Goal: Task Accomplishment & Management: Manage account settings

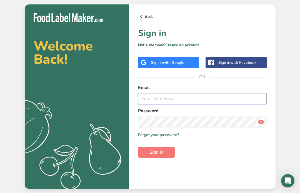
click at [152, 104] on input "email" at bounding box center [202, 98] width 128 height 11
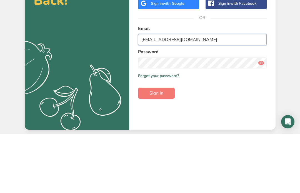
type input "caremealsdirect@gmail.com"
click at [156, 147] on button "Sign in" at bounding box center [156, 152] width 37 height 11
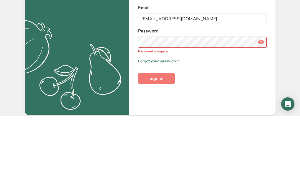
click at [165, 135] on link "Forgot your password?" at bounding box center [158, 138] width 41 height 6
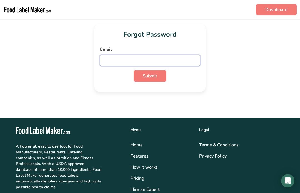
click at [113, 64] on input "email" at bounding box center [150, 60] width 100 height 11
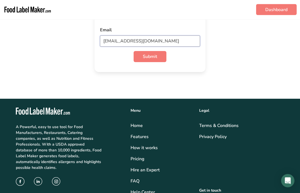
type input "caremealsdirect@gmail.com"
click at [150, 57] on button "Submit" at bounding box center [149, 56] width 33 height 11
click at [154, 60] on button "Submit" at bounding box center [149, 56] width 33 height 11
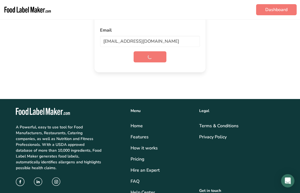
scroll to position [19, 0]
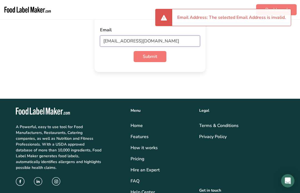
click at [169, 44] on input "caremealsdirect@gmail.com" at bounding box center [150, 41] width 100 height 11
type input "keeta4work@icloud.com"
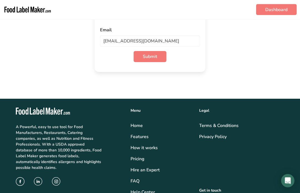
scroll to position [19, 0]
click at [155, 61] on button "Submit" at bounding box center [149, 56] width 33 height 11
click at [156, 45] on input "keeta4work@icloud.com" at bounding box center [150, 41] width 100 height 11
type input "[EMAIL_ADDRESS][DOMAIN_NAME]"
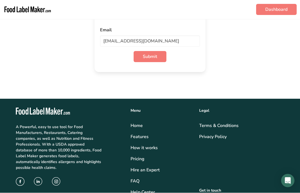
click at [150, 60] on span "Submit" at bounding box center [150, 57] width 14 height 7
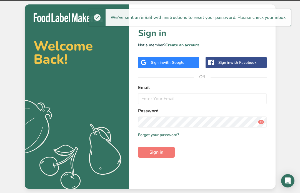
scroll to position [19, 0]
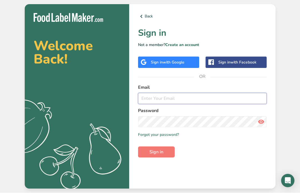
click at [171, 93] on input "email" at bounding box center [202, 98] width 128 height 11
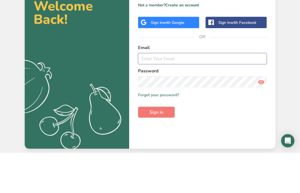
type input "[EMAIL_ADDRESS][DOMAIN_NAME]"
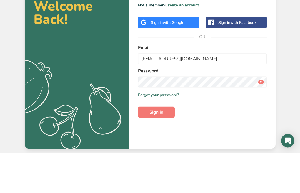
click at [156, 147] on button "Sign in" at bounding box center [156, 152] width 37 height 11
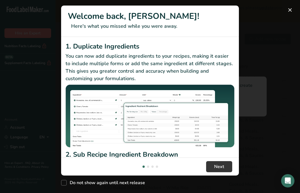
click at [288, 29] on div "New Features" at bounding box center [150, 96] width 300 height 193
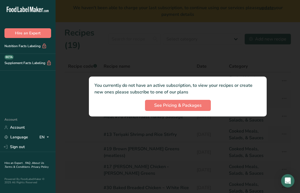
click at [241, 80] on div "You currently do not have an active subscription, to view your recipes or creat…" at bounding box center [178, 97] width 178 height 40
click at [178, 104] on span "See Pricing & Packages" at bounding box center [177, 105] width 47 height 7
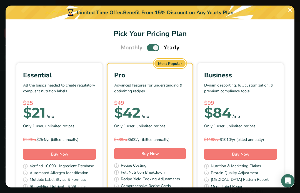
click at [152, 44] on span "Pick Your Pricing Plan Modal" at bounding box center [153, 47] width 12 height 7
click at [150, 46] on input "Pick Your Pricing Plan Modal" at bounding box center [149, 48] width 4 height 4
checkbox input "false"
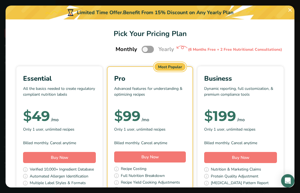
click at [291, 11] on button "Pick Your Pricing Plan Modal" at bounding box center [289, 10] width 9 height 9
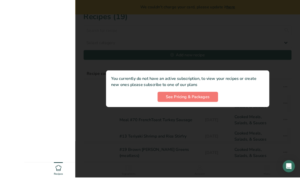
scroll to position [21, 0]
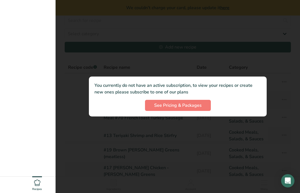
click at [177, 109] on span "See Pricing & Packages" at bounding box center [177, 105] width 47 height 7
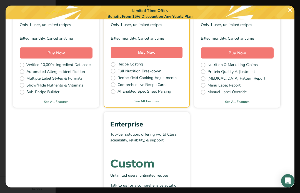
scroll to position [104, 4]
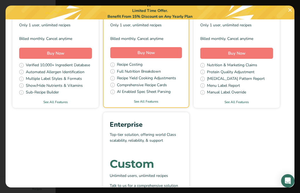
click at [58, 51] on span "Buy Now" at bounding box center [55, 54] width 17 height 6
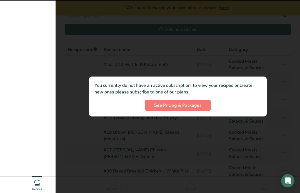
scroll to position [40, 0]
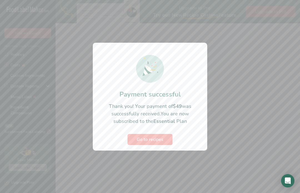
click at [150, 136] on button "Go to recipes" at bounding box center [149, 139] width 45 height 11
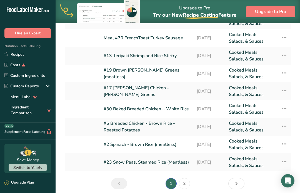
scroll to position [84, 0]
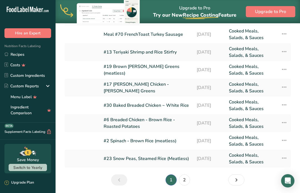
click at [188, 175] on link "2" at bounding box center [184, 180] width 11 height 11
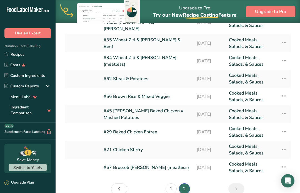
scroll to position [66, 0]
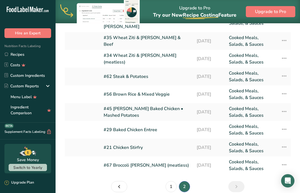
click at [116, 182] on icon "Page 1." at bounding box center [119, 187] width 7 height 10
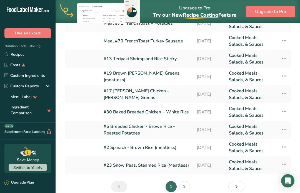
scroll to position [84, 0]
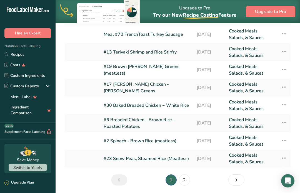
click at [185, 181] on link "2" at bounding box center [184, 180] width 11 height 11
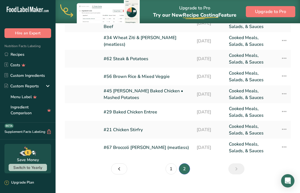
scroll to position [66, 0]
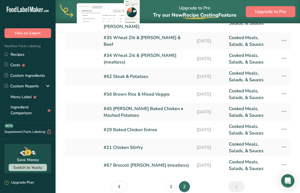
click at [148, 123] on link "#29 Baked Chicken Entree" at bounding box center [147, 129] width 86 height 13
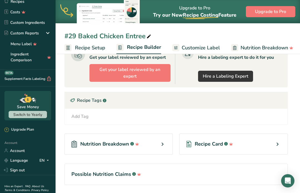
scroll to position [52, 0]
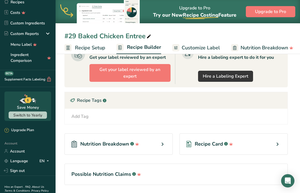
click at [19, 150] on link "Account" at bounding box center [27, 152] width 55 height 10
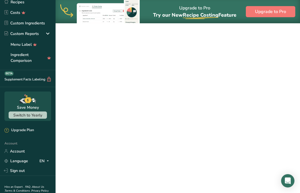
scroll to position [23, 0]
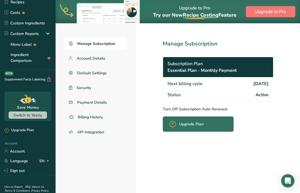
click at [94, 53] on link "Account Details" at bounding box center [95, 58] width 63 height 12
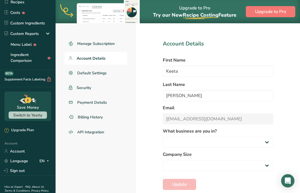
select select
select select "4"
click at [93, 75] on span "Default Settings" at bounding box center [91, 73] width 29 height 6
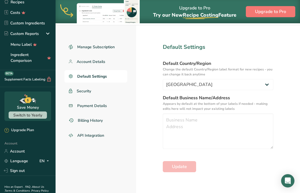
scroll to position [23, 0]
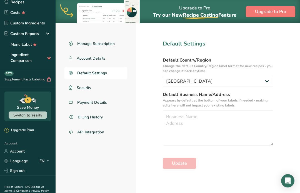
click at [82, 85] on span "Security" at bounding box center [84, 88] width 14 height 6
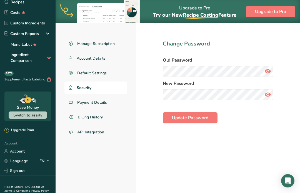
click at [271, 72] on span at bounding box center [267, 71] width 11 height 11
click at [214, 86] on label "New Password" at bounding box center [218, 83] width 110 height 7
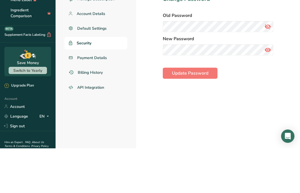
click at [271, 89] on span at bounding box center [267, 94] width 11 height 11
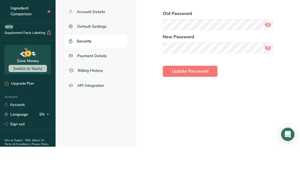
click at [206, 115] on span "Update Password" at bounding box center [190, 118] width 36 height 7
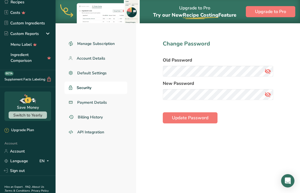
click at [212, 114] on button "Update Password" at bounding box center [190, 117] width 55 height 11
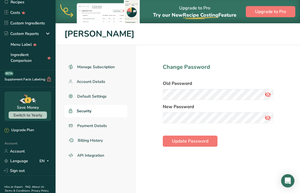
click at [17, 2] on link "Recipes" at bounding box center [27, 2] width 55 height 11
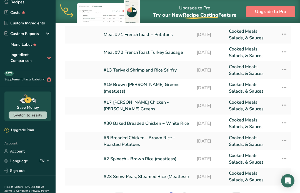
scroll to position [84, 0]
